Goal: Ask a question

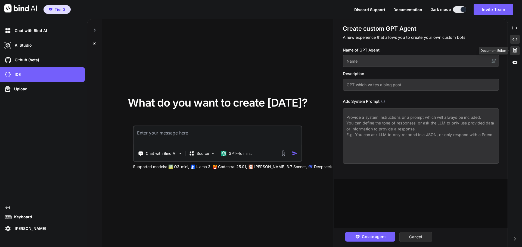
click at [514, 52] on icon at bounding box center [514, 50] width 4 height 5
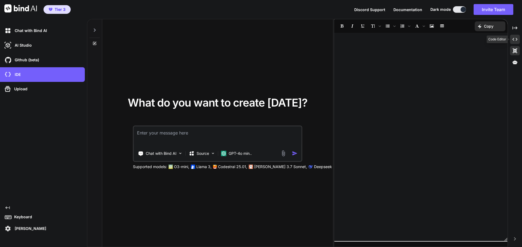
click at [514, 38] on icon "Created with Pixso." at bounding box center [514, 39] width 5 height 5
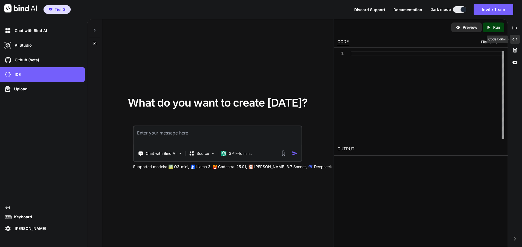
click at [514, 38] on icon "Created with Pixso." at bounding box center [514, 39] width 5 height 5
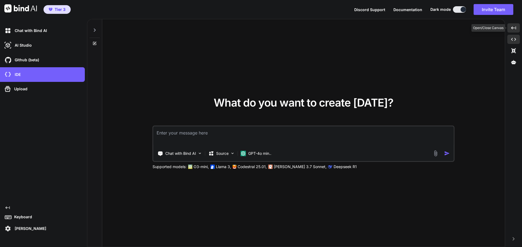
click at [515, 29] on icon "Created with Pixso." at bounding box center [513, 28] width 5 height 5
type textarea "x"
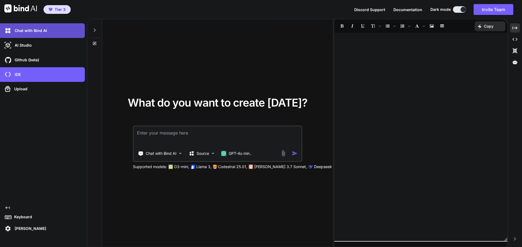
click at [33, 36] on div "Chat with Bind AI" at bounding box center [42, 30] width 85 height 15
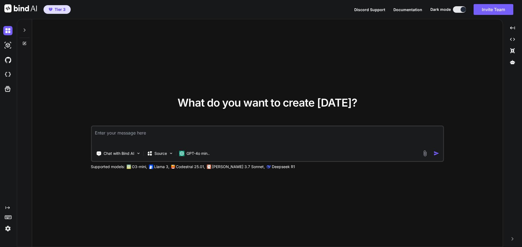
type textarea "x"
click at [24, 44] on icon at bounding box center [24, 43] width 4 height 4
click at [7, 75] on img at bounding box center [7, 74] width 9 height 9
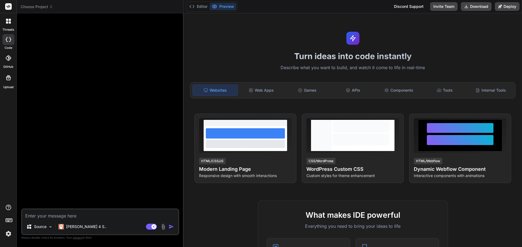
type textarea "x"
click at [8, 6] on rect at bounding box center [8, 6] width 7 height 7
